Goal: Information Seeking & Learning: Learn about a topic

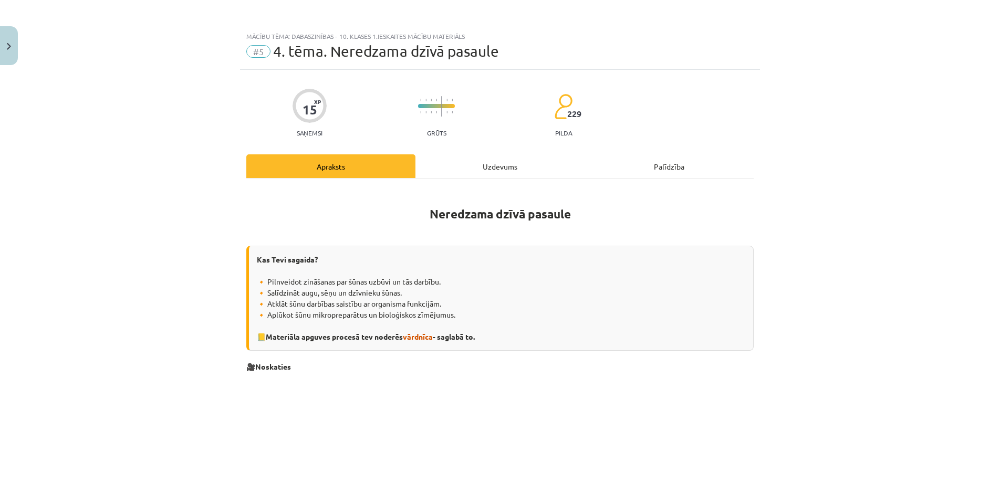
scroll to position [829, 0]
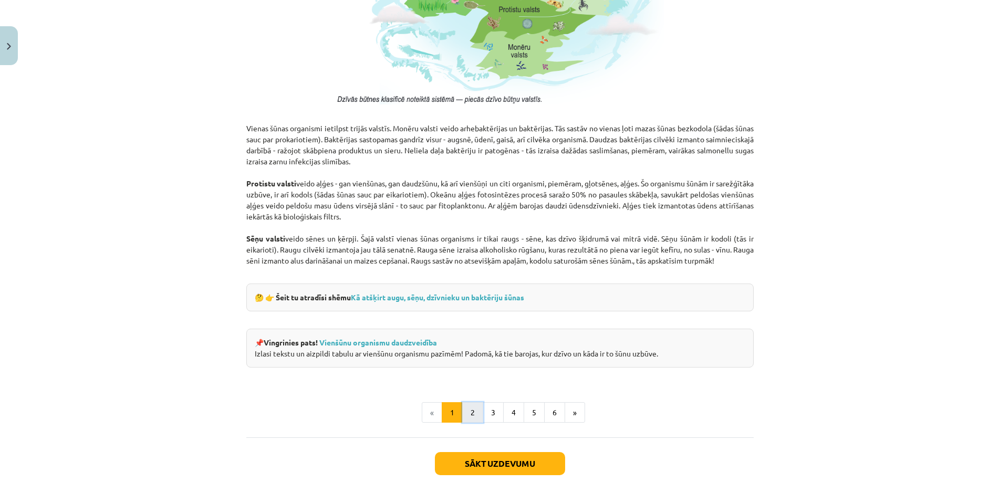
click at [471, 412] on button "2" at bounding box center [472, 412] width 21 height 21
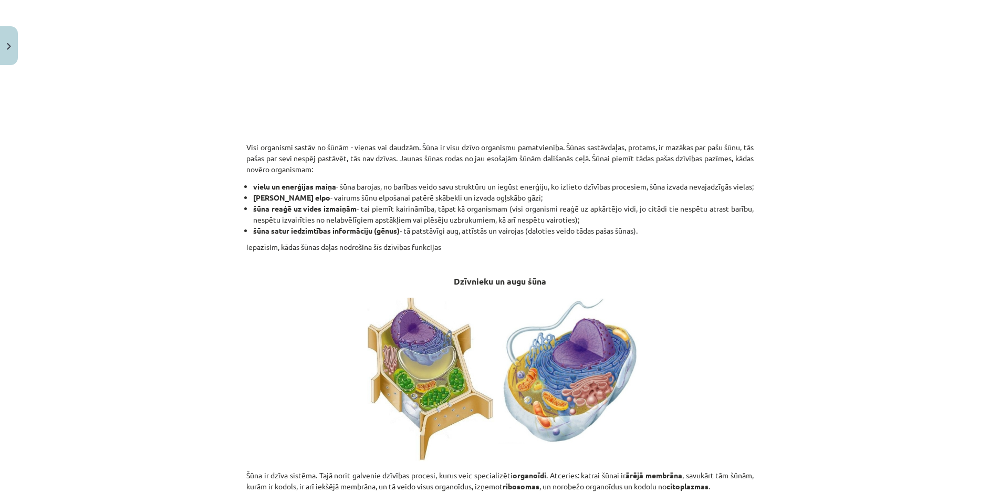
scroll to position [304, 0]
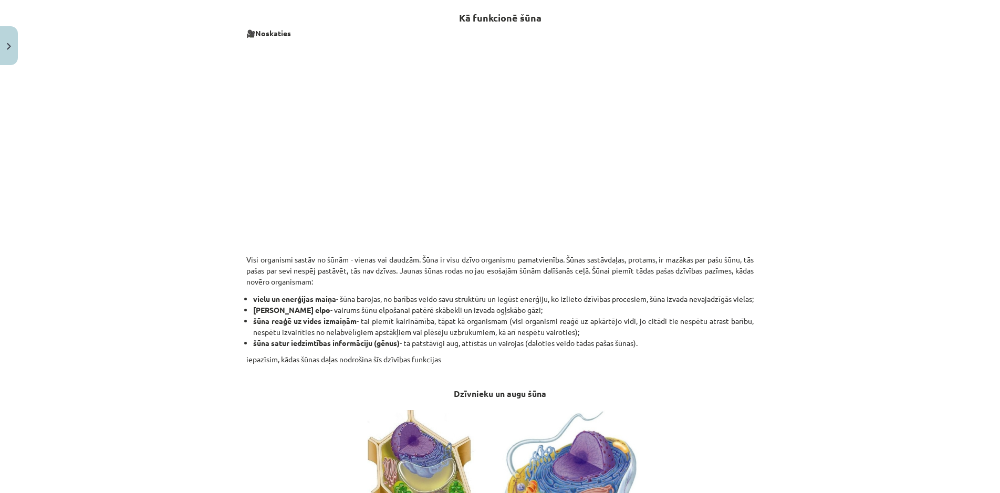
scroll to position [188, 0]
click at [685, 388] on h3 "Dzīvnieku un augu šūna" at bounding box center [500, 387] width 508 height 29
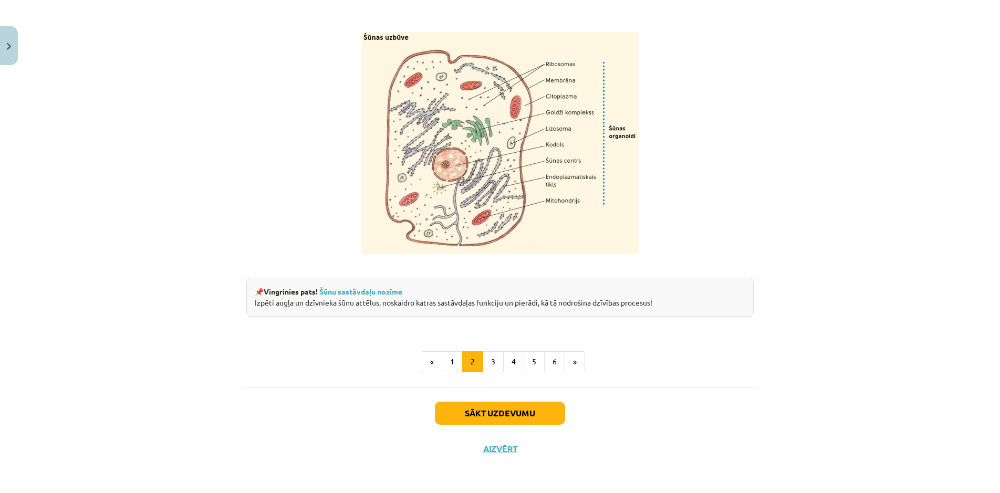
scroll to position [1209, 0]
click at [492, 360] on button "3" at bounding box center [493, 361] width 21 height 21
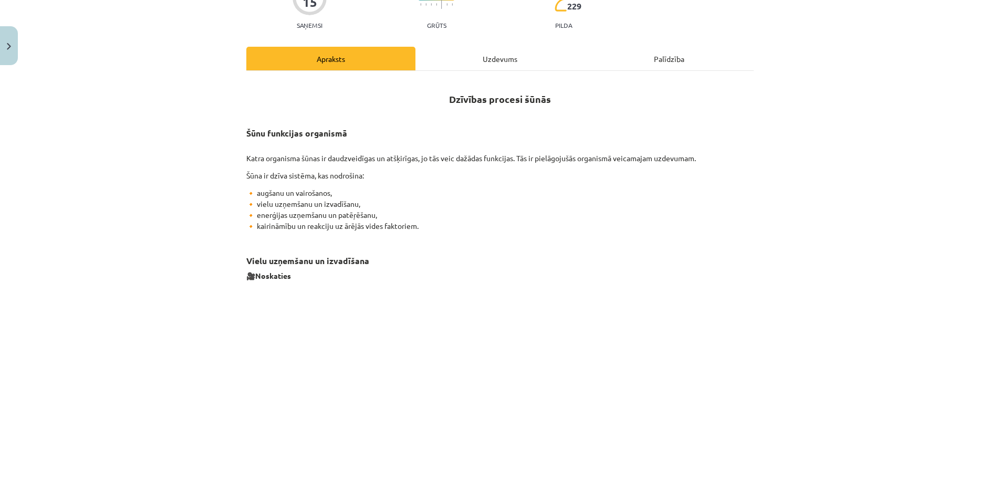
scroll to position [108, 0]
click at [483, 226] on p "🔸 augšanu un vairošanos, 🔸 vielu uzņemšanu un izvadīšanu, 🔸 enerģijas uzņemšanu…" at bounding box center [500, 209] width 508 height 44
click at [483, 225] on p "🔸 augšanu un vairošanos, 🔸 vielu uzņemšanu un izvadīšanu, 🔸 enerģijas uzņemšanu…" at bounding box center [500, 209] width 508 height 44
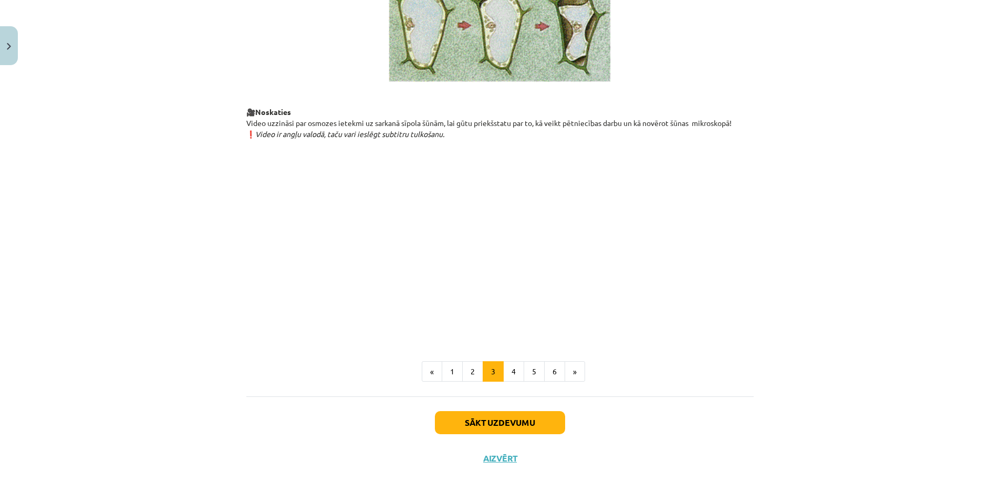
scroll to position [1122, 0]
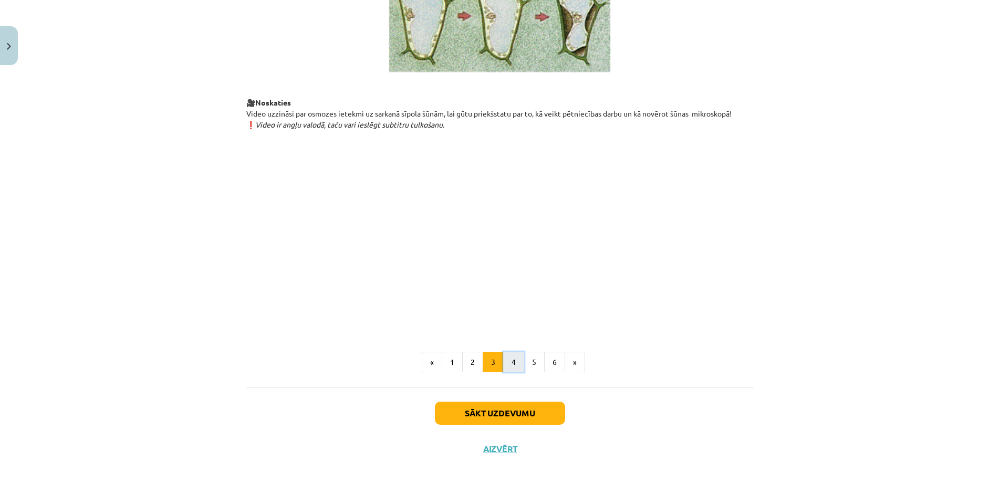
click at [514, 358] on button "4" at bounding box center [513, 362] width 21 height 21
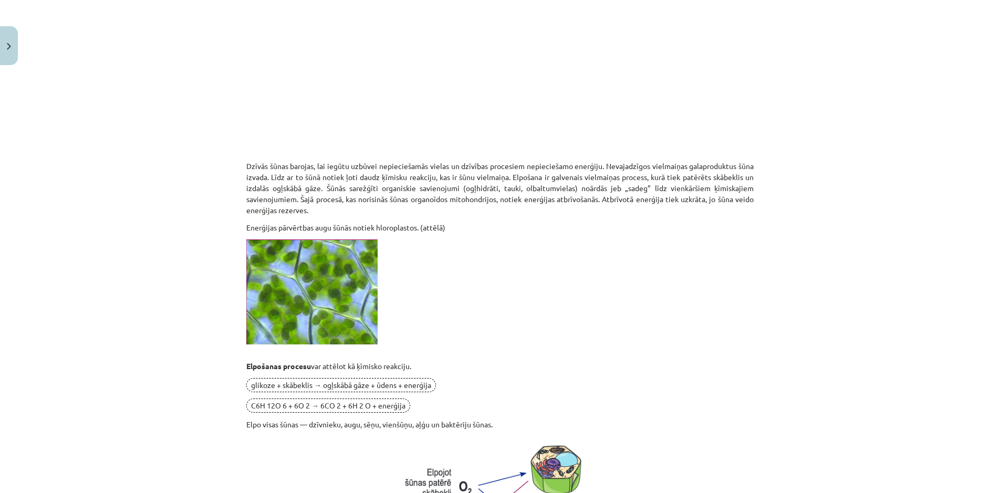
scroll to position [277, 0]
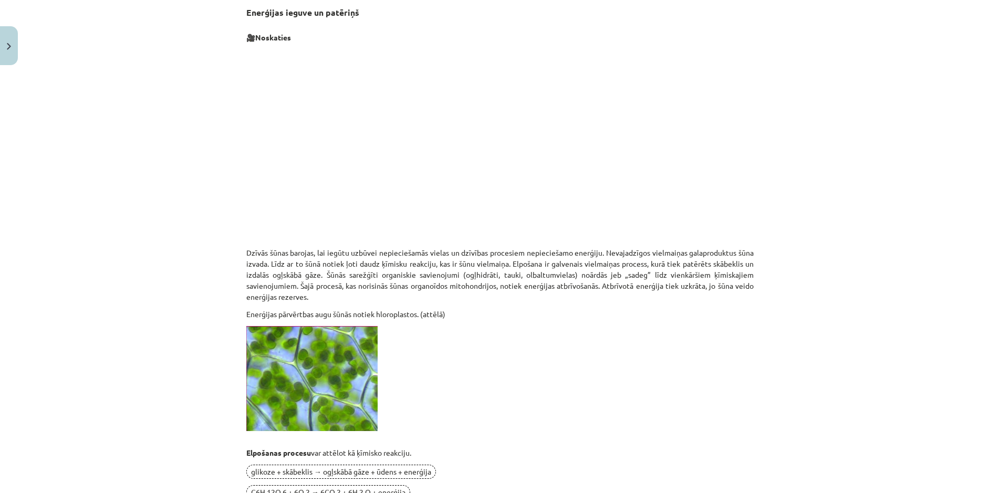
scroll to position [188, 0]
